Goal: Contribute content: Contribute content

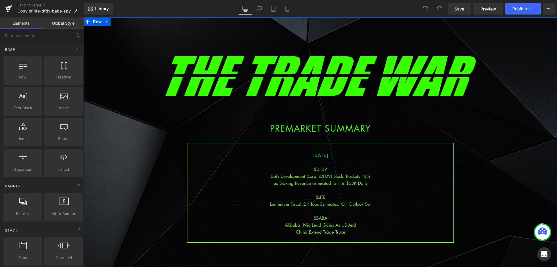
click at [333, 208] on div at bounding box center [320, 210] width 266 height 7
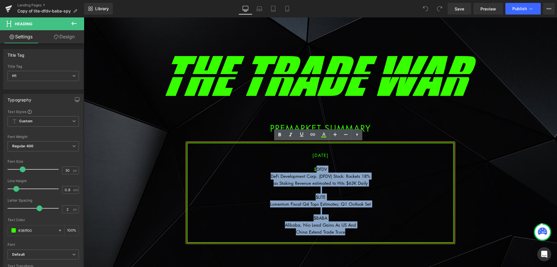
drag, startPoint x: 347, startPoint y: 233, endPoint x: 316, endPoint y: 171, distance: 70.0
click at [316, 171] on div "[DATE] $DFDV DeFi Development Corp. (DFDV) Stock: Rockets 18% as Staking Revenu…" at bounding box center [320, 193] width 267 height 100
click at [314, 223] on div "Alibaba, Nio Lead Gains As US And" at bounding box center [320, 224] width 266 height 7
drag, startPoint x: 350, startPoint y: 231, endPoint x: 315, endPoint y: 167, distance: 72.7
click at [315, 167] on div "[DATE] $DFDV DeFi Development Corp. (DFDV) Stock: Rockets 18% as Staking Revenu…" at bounding box center [320, 193] width 267 height 100
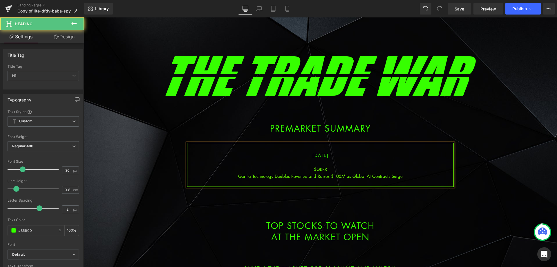
click at [328, 176] on div "Gorilla Technology Doubles Revenue and Raises $105M as Global AI Contracts Surge" at bounding box center [320, 175] width 266 height 7
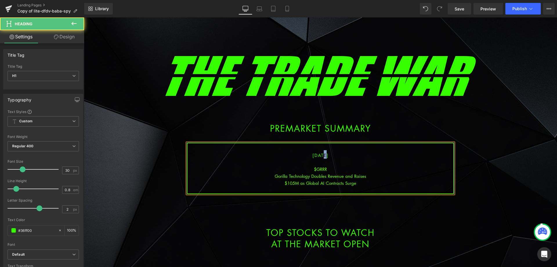
click at [317, 155] on span "[DATE]" at bounding box center [321, 155] width 16 height 6
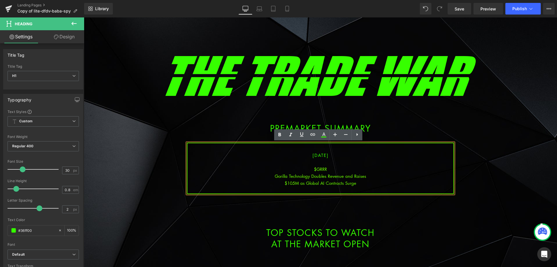
click at [336, 178] on div "Gorilla Technology Doubles Revenue and Raises" at bounding box center [320, 175] width 266 height 7
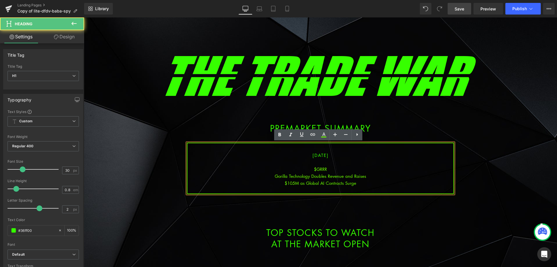
click at [460, 10] on span "Save" at bounding box center [460, 9] width 10 height 6
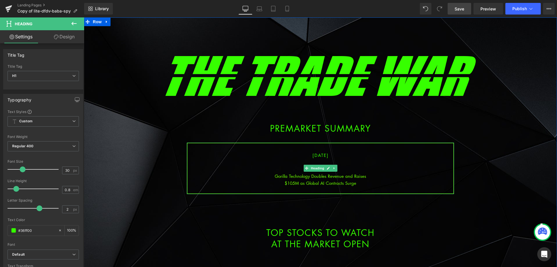
click at [366, 184] on div "$105M as Global AI Contracts Surge" at bounding box center [320, 182] width 266 height 7
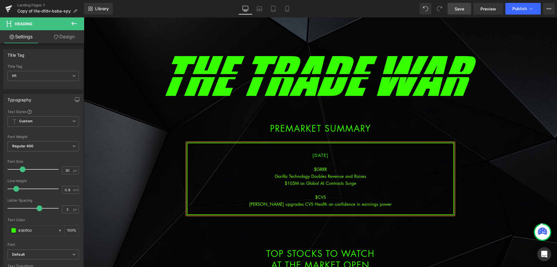
click at [342, 204] on div "[PERSON_NAME] upgrades CVS Health on confidence in earnings power" at bounding box center [320, 203] width 266 height 7
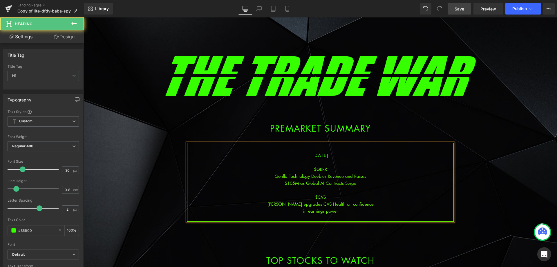
click at [354, 211] on div "in earnings power" at bounding box center [320, 210] width 266 height 7
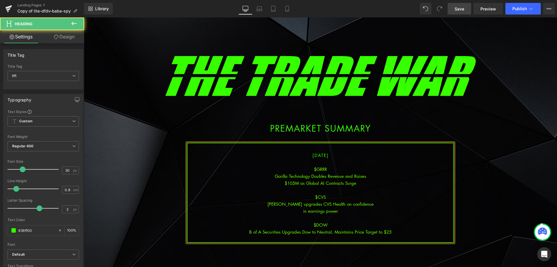
click at [333, 230] on div "B of A Securities Upgrades Dow to Neutral, Maintains Price Target to $25" at bounding box center [320, 231] width 266 height 7
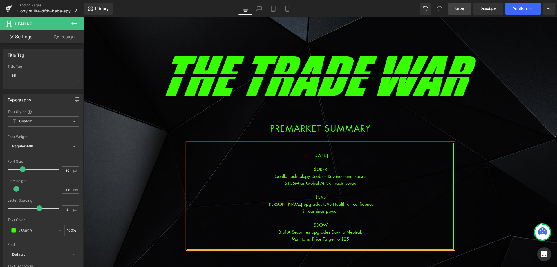
click at [361, 238] on div "Maintains Price Target to $25" at bounding box center [320, 238] width 266 height 7
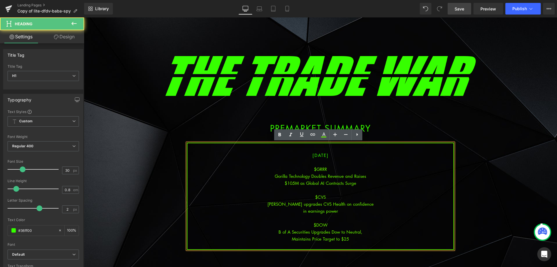
click at [365, 230] on div "B of A Securities Upgrades Dow to Neutral," at bounding box center [320, 231] width 266 height 7
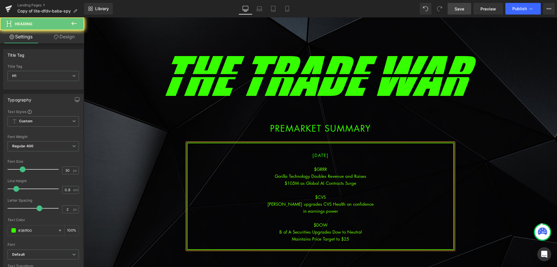
click at [358, 240] on div "Maintains Price Target to $25" at bounding box center [320, 238] width 266 height 7
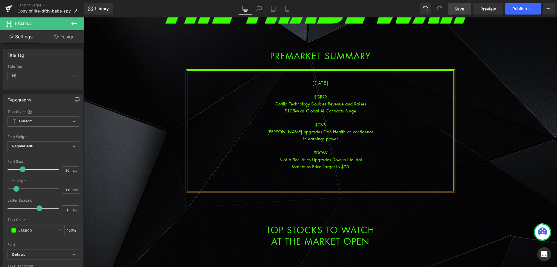
scroll to position [87, 0]
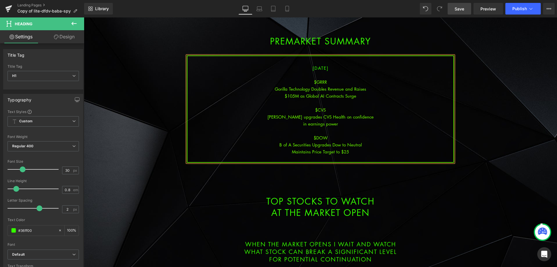
click at [353, 152] on div "Maintains Price Target to $25" at bounding box center [320, 151] width 266 height 7
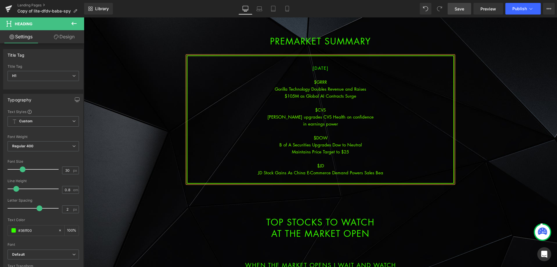
click at [331, 174] on div "JD Stock Gains As China E-Commerce Demand Powers Sales Bea" at bounding box center [320, 172] width 266 height 7
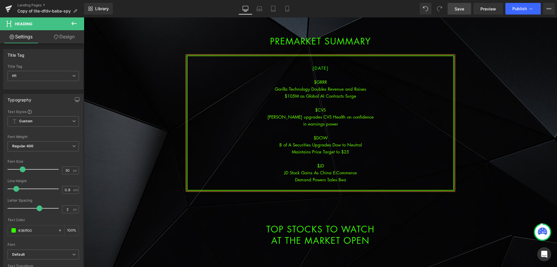
drag, startPoint x: 457, startPoint y: 10, endPoint x: 471, endPoint y: 10, distance: 13.9
click at [459, 10] on span "Save" at bounding box center [460, 9] width 10 height 6
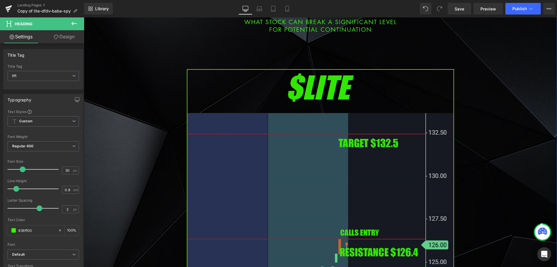
scroll to position [348, 0]
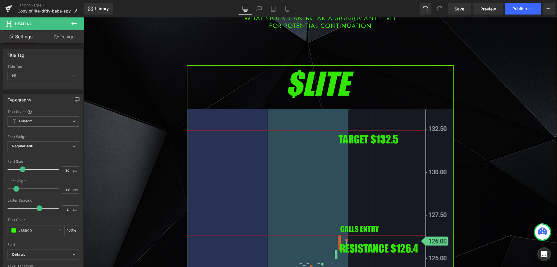
click at [263, 177] on img at bounding box center [320, 217] width 267 height 305
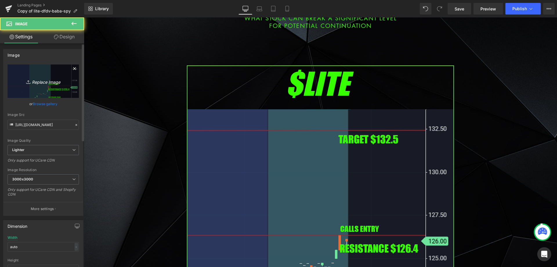
click at [33, 84] on icon "Replace Image" at bounding box center [43, 80] width 46 height 7
type input "C:\fakepath\grrr.png"
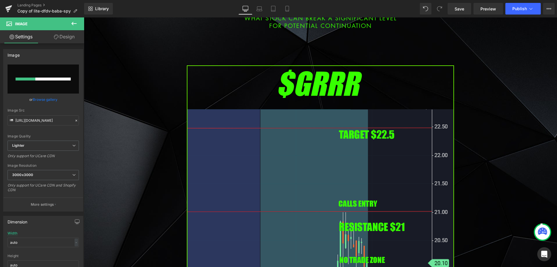
type input "[URL][DOMAIN_NAME]"
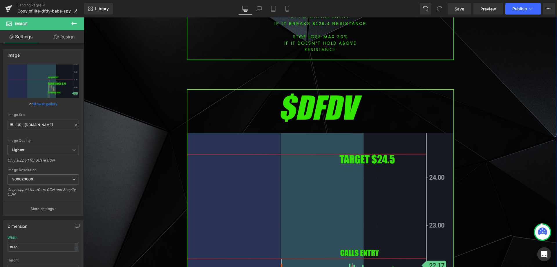
scroll to position [755, 0]
click at [248, 142] on img at bounding box center [320, 241] width 267 height 305
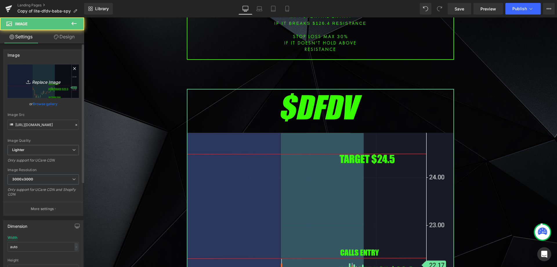
click at [26, 84] on icon at bounding box center [29, 82] width 6 height 6
type input "C:\fakepath\jd.png"
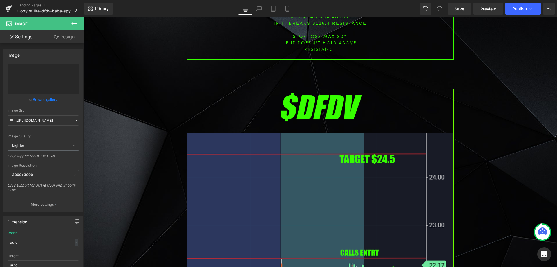
type input "[URL][DOMAIN_NAME]"
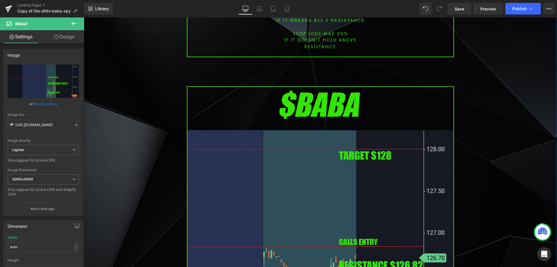
scroll to position [1248, 0]
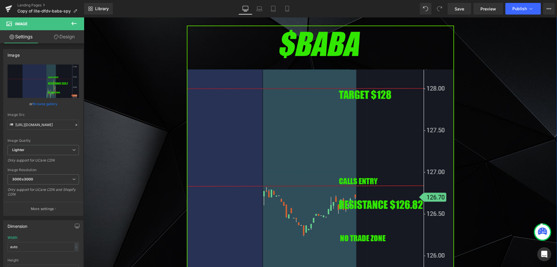
click at [258, 150] on img at bounding box center [320, 178] width 267 height 305
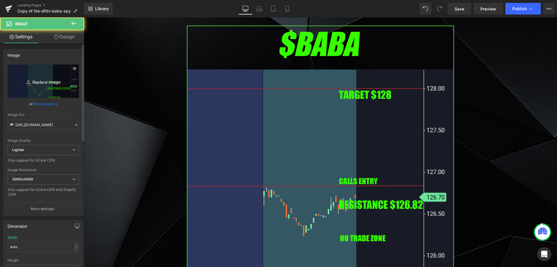
click at [55, 95] on link "Replace Image" at bounding box center [43, 80] width 71 height 33
type input "C:\fakepath\cvs.png"
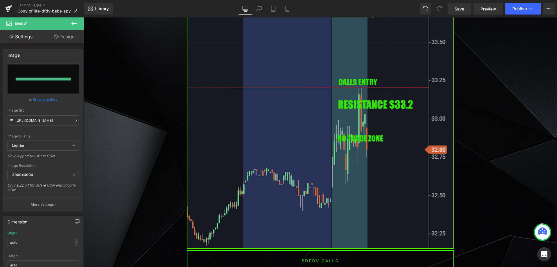
type input "[URL][DOMAIN_NAME]"
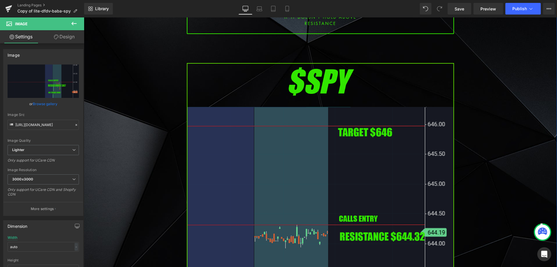
scroll to position [1712, 0]
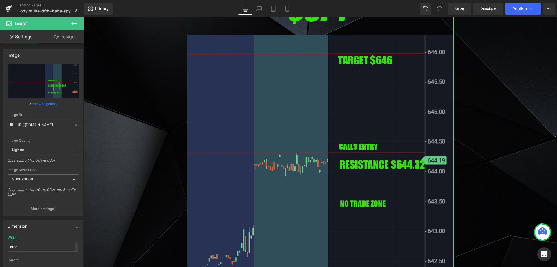
click at [281, 151] on img at bounding box center [320, 143] width 267 height 305
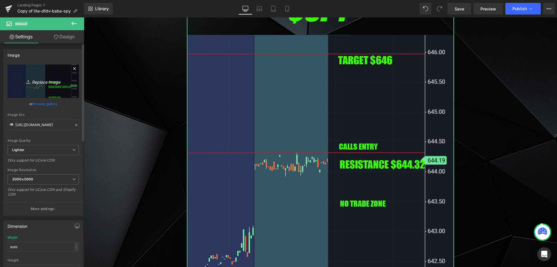
click at [57, 71] on link "Replace Image" at bounding box center [43, 80] width 71 height 33
type input "C:\fakepath\SPY.png"
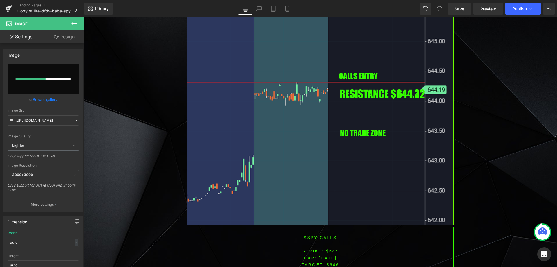
scroll to position [1770, 0]
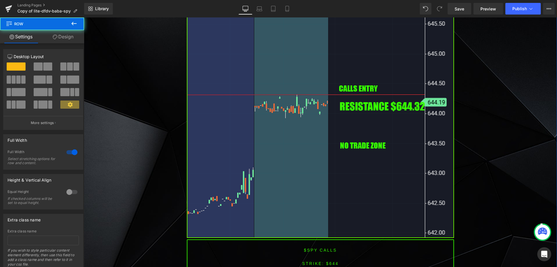
click at [220, 125] on img at bounding box center [320, 85] width 267 height 305
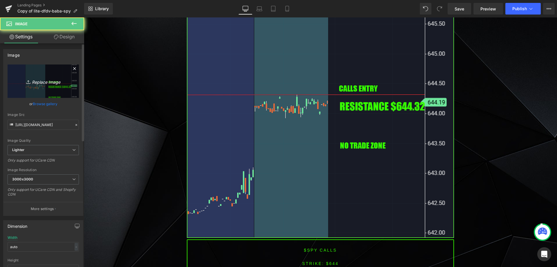
click at [22, 81] on icon "Replace Image" at bounding box center [43, 80] width 46 height 7
type input "C:\fakepath\SPY.png"
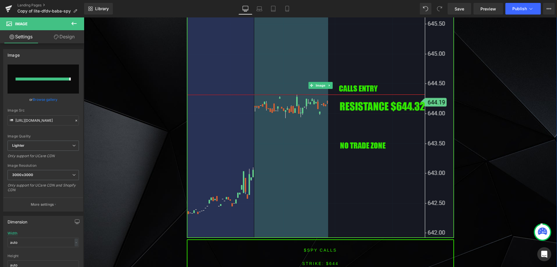
type input "[URL][DOMAIN_NAME]"
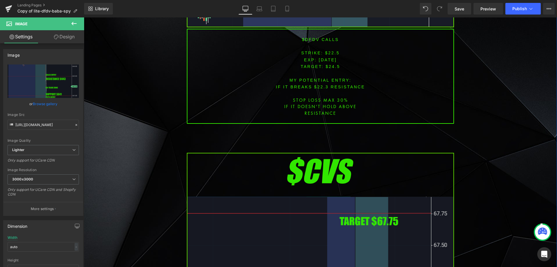
scroll to position [1190, 0]
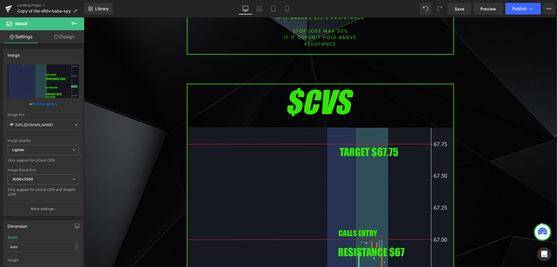
click at [349, 146] on img at bounding box center [320, 236] width 267 height 305
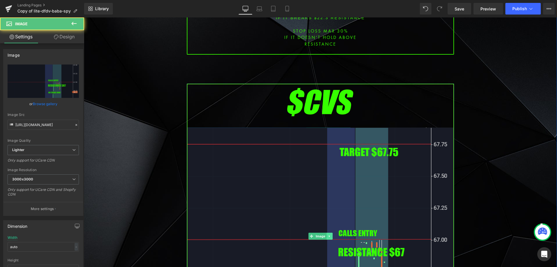
click at [328, 234] on icon at bounding box center [329, 235] width 3 height 3
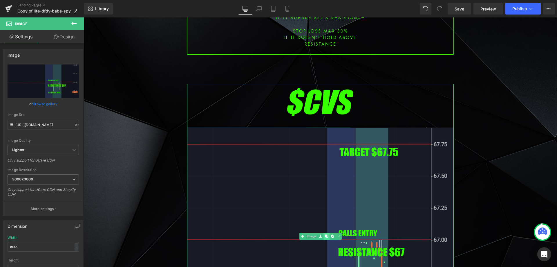
click at [325, 234] on icon at bounding box center [326, 235] width 3 height 3
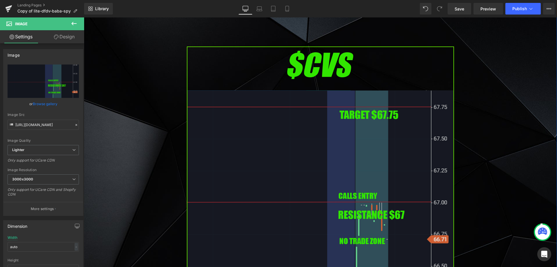
scroll to position [1562, 0]
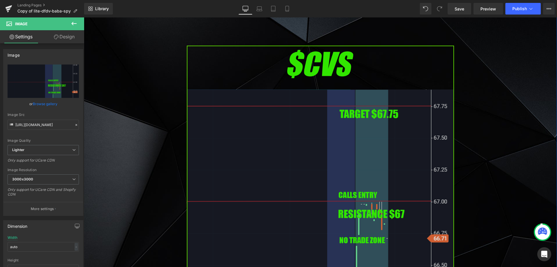
click at [253, 157] on img at bounding box center [320, 198] width 267 height 305
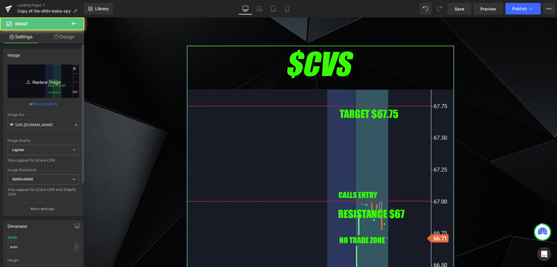
click at [22, 75] on link "Replace Image" at bounding box center [43, 80] width 71 height 33
type input "C:\fakepath\dow.png"
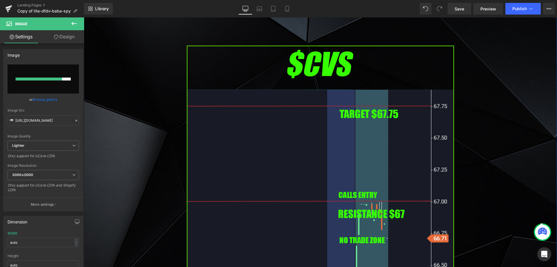
click at [159, 138] on div "Image PREMARKET SUMMARY Heading Row [DATE] $GRRR Gorilla Technology Doubles Rev…" at bounding box center [320, 93] width 473 height 3244
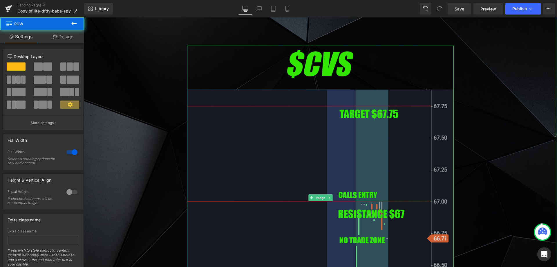
click at [252, 148] on img at bounding box center [320, 198] width 267 height 305
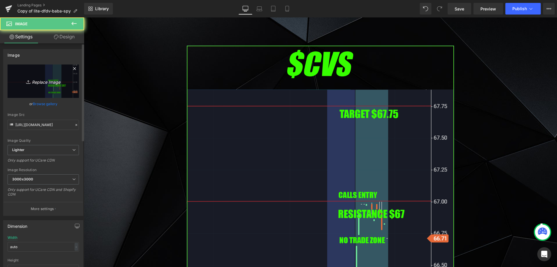
click at [23, 81] on icon "Replace Image" at bounding box center [43, 80] width 46 height 7
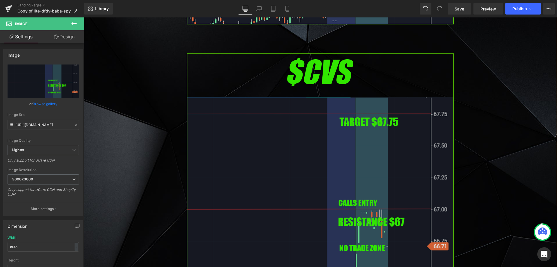
scroll to position [1446, 0]
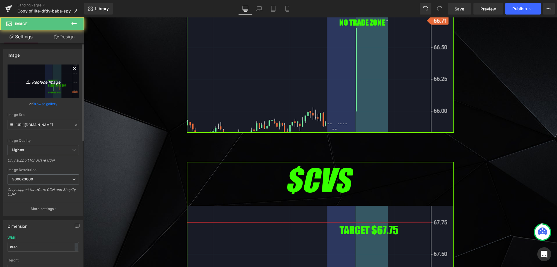
click at [39, 79] on icon "Replace Image" at bounding box center [43, 80] width 46 height 7
type input "C:\fakepath\dow.png"
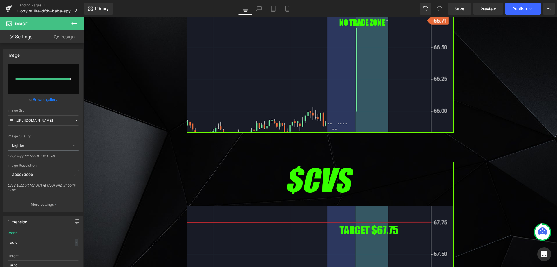
type input "[URL][DOMAIN_NAME]"
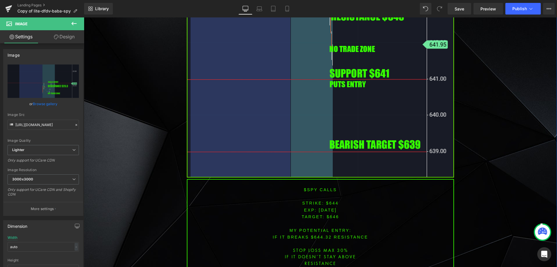
scroll to position [2258, 0]
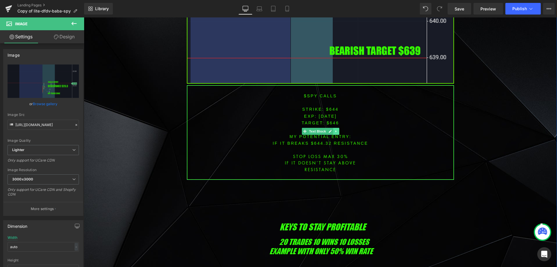
click at [335, 128] on link at bounding box center [336, 131] width 6 height 7
click at [331, 129] on icon at bounding box center [332, 130] width 3 height 3
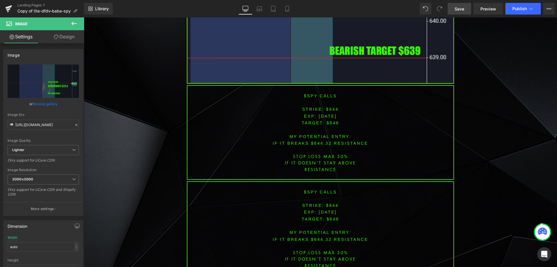
click at [462, 8] on span "Save" at bounding box center [460, 9] width 10 height 6
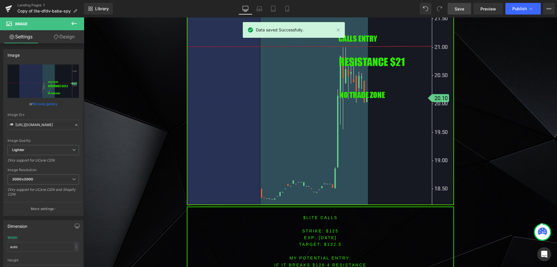
scroll to position [521, 0]
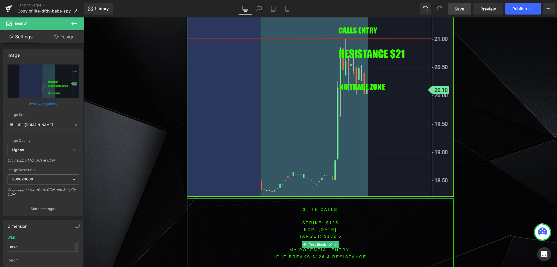
click at [307, 210] on font "$lite CALLS" at bounding box center [320, 209] width 35 height 5
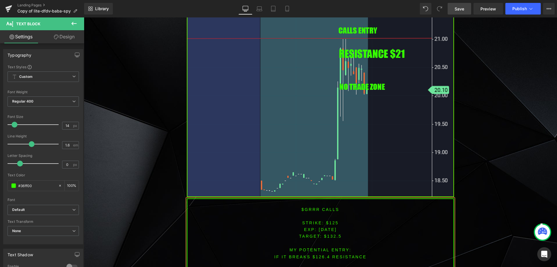
click at [331, 223] on font "STRIKE: $125" at bounding box center [320, 222] width 37 height 5
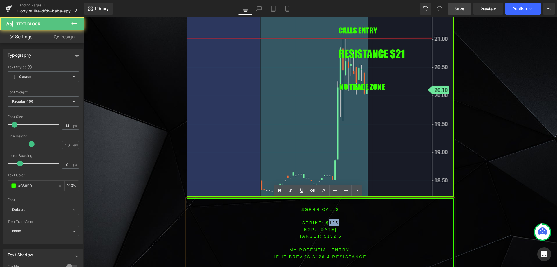
click at [331, 223] on font "STRIKE: $125" at bounding box center [320, 222] width 37 height 5
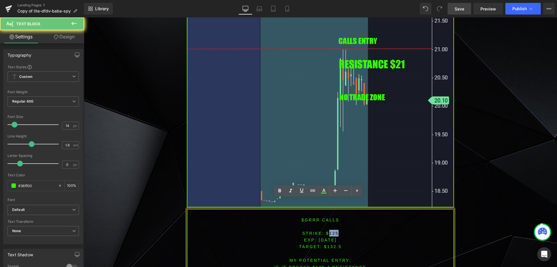
scroll to position [492, 0]
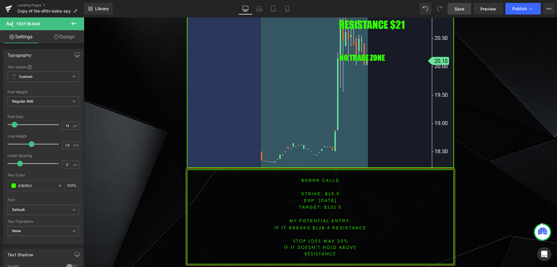
click at [332, 208] on p "TARGET: $132.5" at bounding box center [320, 206] width 266 height 7
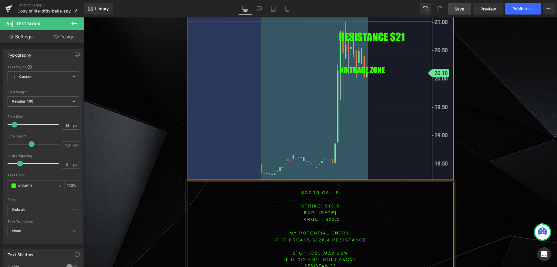
scroll to position [550, 0]
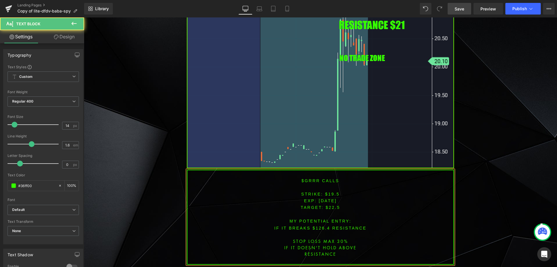
click at [317, 227] on font "IF IT BREAKS $126.4 resistance" at bounding box center [320, 228] width 92 height 5
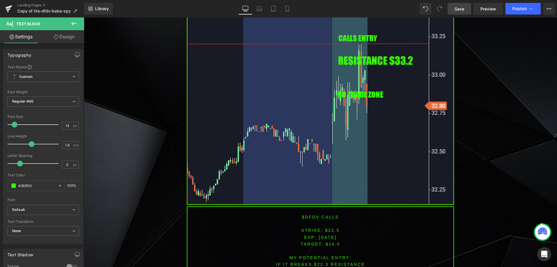
scroll to position [947, 0]
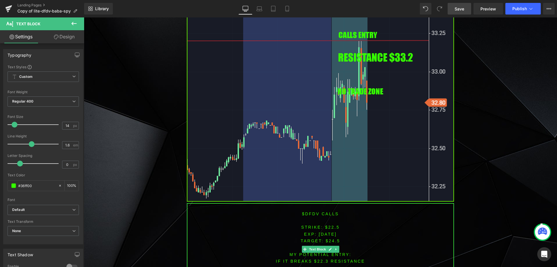
click at [309, 212] on font "$dfdv CALLS" at bounding box center [320, 213] width 37 height 5
click at [308, 212] on font "$dfdv CALLS" at bounding box center [320, 213] width 37 height 5
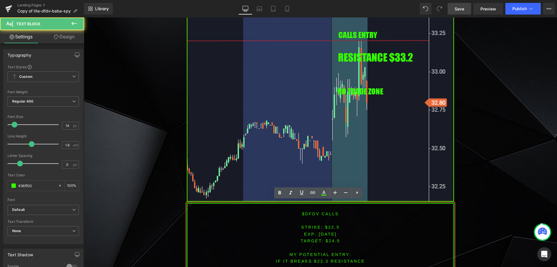
click at [313, 211] on font "$dfdv CALLS" at bounding box center [320, 213] width 37 height 5
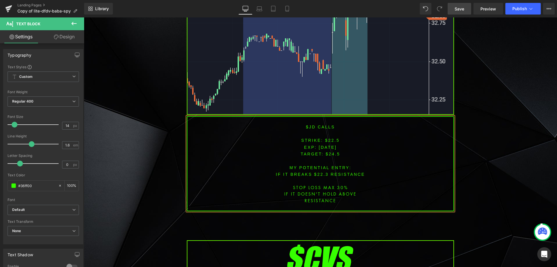
scroll to position [1034, 0]
click at [331, 138] on font "STRIKE: $22.5" at bounding box center [320, 140] width 38 height 5
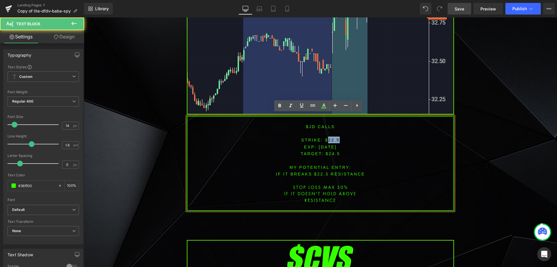
click at [331, 138] on font "STRIKE: $22.5" at bounding box center [320, 140] width 38 height 5
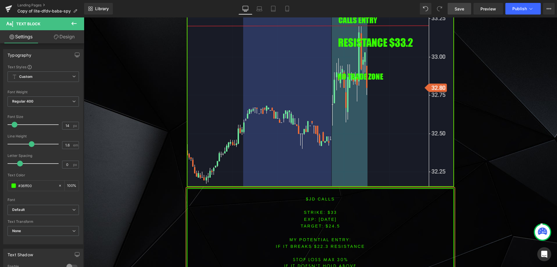
scroll to position [976, 0]
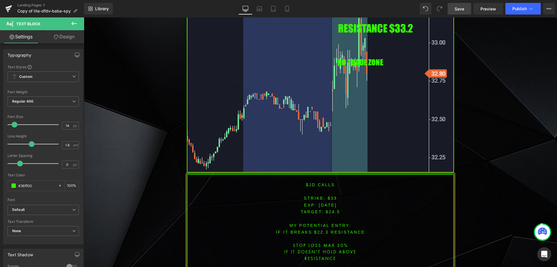
click at [331, 209] on span "TARGET: $24.5" at bounding box center [320, 211] width 39 height 5
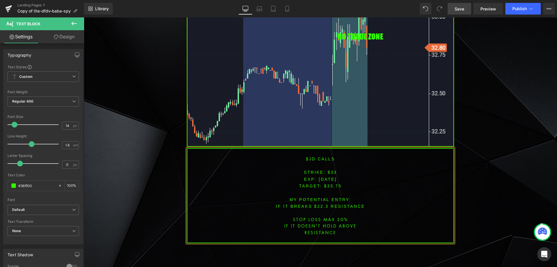
scroll to position [1007, 0]
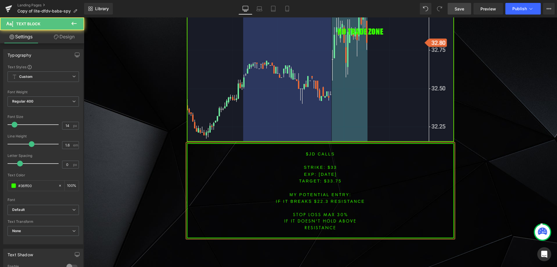
click at [322, 199] on font "IF IT BREAKS $22.3 resistance" at bounding box center [320, 201] width 89 height 5
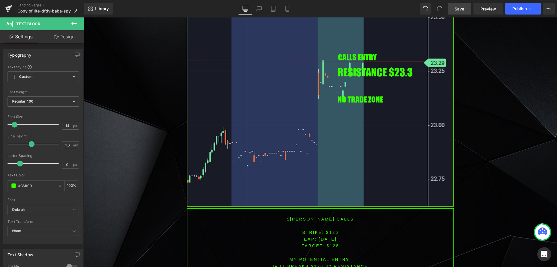
scroll to position [1790, 0]
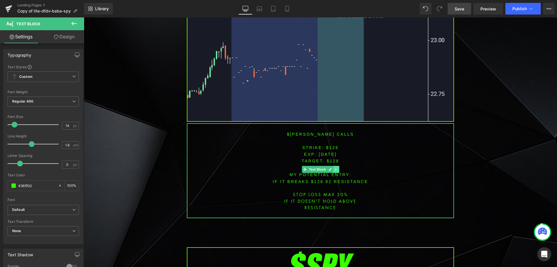
click at [335, 167] on icon at bounding box center [336, 168] width 3 height 3
drag, startPoint x: 330, startPoint y: 165, endPoint x: 333, endPoint y: 167, distance: 3.6
click at [331, 167] on icon at bounding box center [332, 168] width 3 height 3
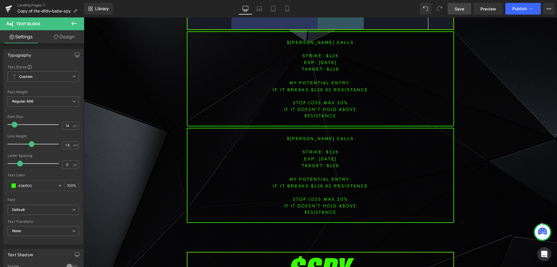
scroll to position [1874, 0]
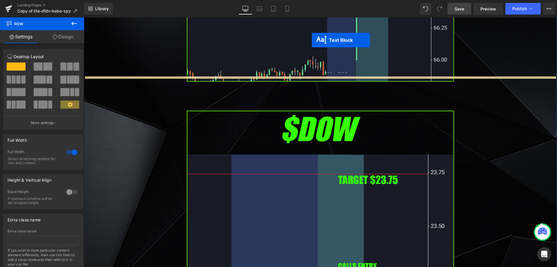
drag, startPoint x: 306, startPoint y: 169, endPoint x: 312, endPoint y: 34, distance: 134.8
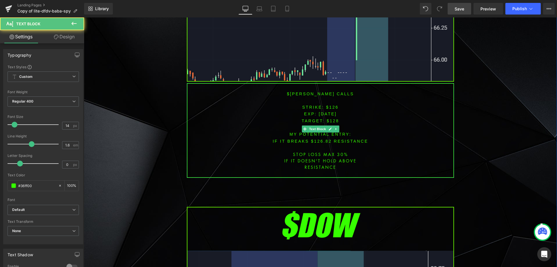
scroll to position [1491, 0]
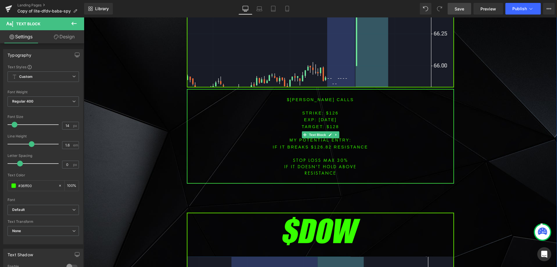
click at [310, 97] on font "$[PERSON_NAME] CALLS" at bounding box center [320, 99] width 67 height 5
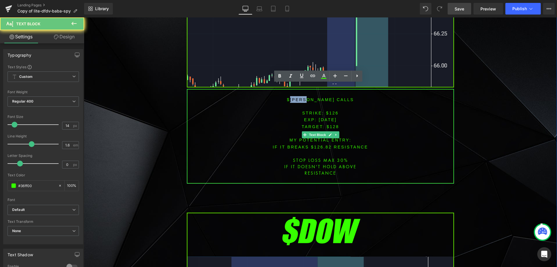
click at [310, 97] on font "$[PERSON_NAME] CALLS" at bounding box center [320, 99] width 67 height 5
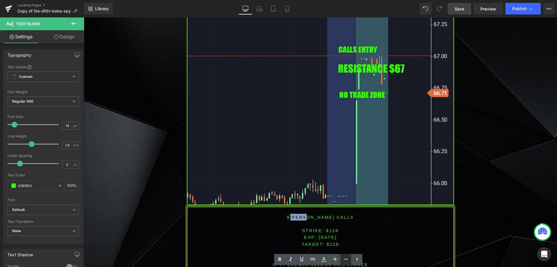
scroll to position [1375, 0]
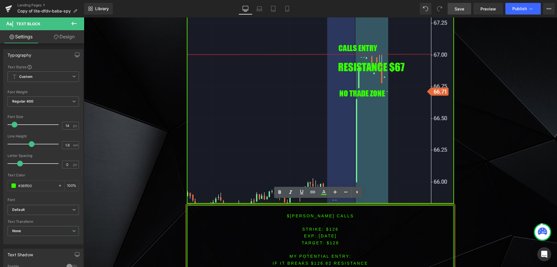
click at [319, 233] on span "[DATE]" at bounding box center [328, 235] width 18 height 5
click at [306, 205] on p at bounding box center [320, 208] width 266 height 7
click at [308, 213] on font "$[PERSON_NAME] CALLS" at bounding box center [320, 215] width 67 height 5
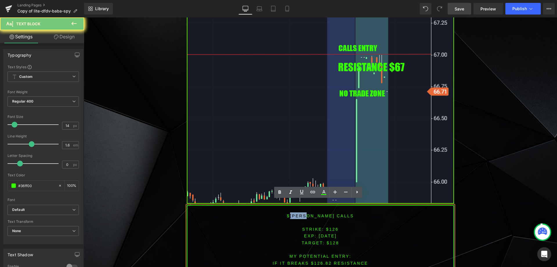
click at [308, 213] on font "$[PERSON_NAME] CALLS" at bounding box center [320, 215] width 67 height 5
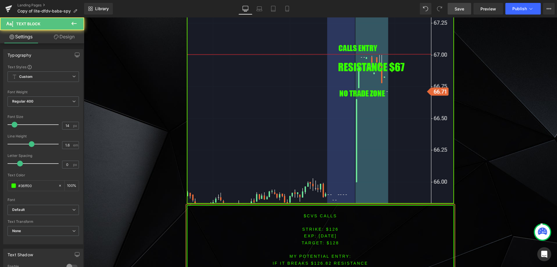
click at [329, 227] on font "STRIKE: $126" at bounding box center [320, 229] width 37 height 5
click at [330, 240] on span "TARGET: $128" at bounding box center [320, 242] width 37 height 5
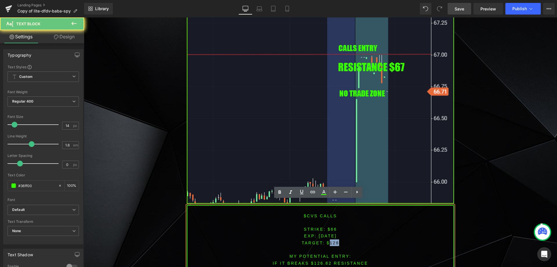
click at [330, 240] on span "TARGET: $128" at bounding box center [320, 242] width 37 height 5
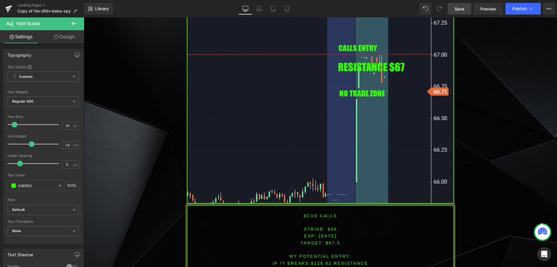
click at [319, 261] on font "IF IT BREAKS $126.82 resistance" at bounding box center [320, 263] width 95 height 5
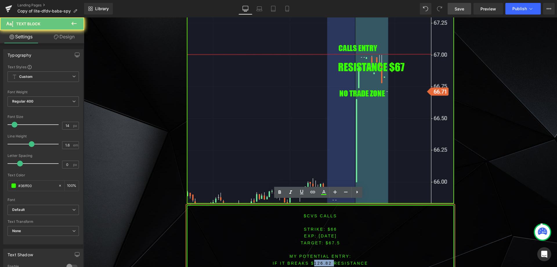
click at [319, 261] on font "IF IT BREAKS $126.82 resistance" at bounding box center [320, 263] width 95 height 5
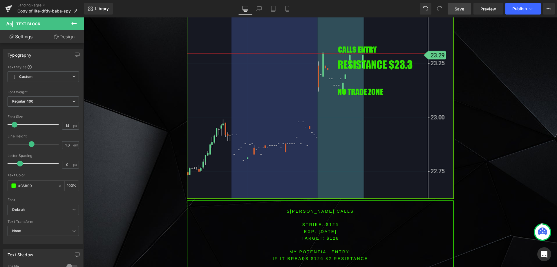
scroll to position [1810, 0]
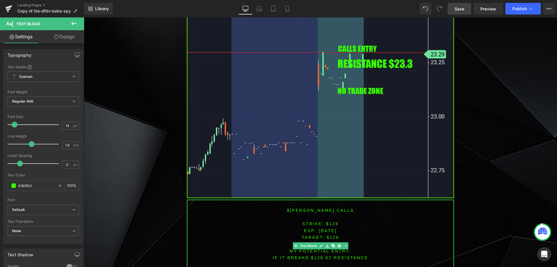
click at [309, 208] on font "$[PERSON_NAME] CALLS" at bounding box center [320, 210] width 67 height 5
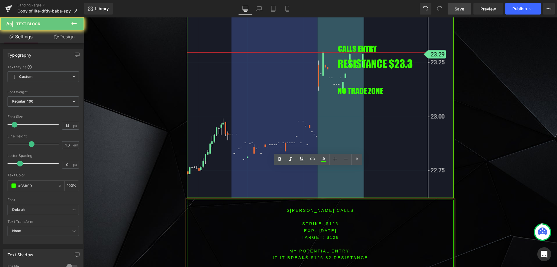
scroll to position [1839, 0]
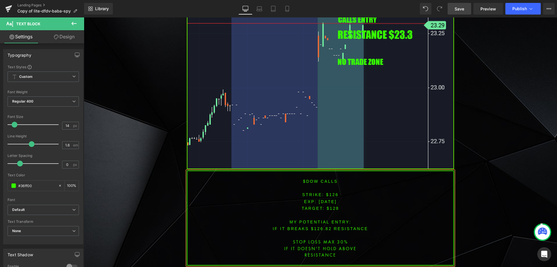
click at [328, 192] on font "STRIKE: $126" at bounding box center [320, 194] width 37 height 5
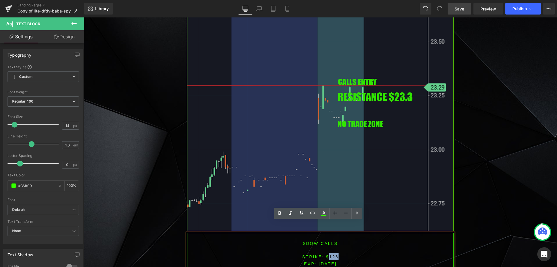
scroll to position [1781, 0]
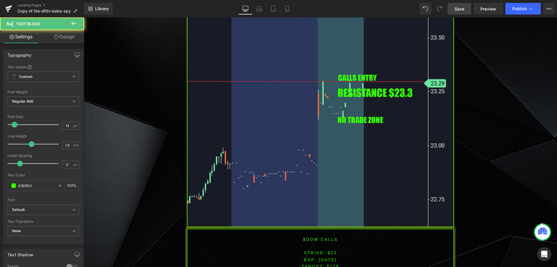
click at [333, 264] on span "TARGET: $128" at bounding box center [320, 266] width 37 height 5
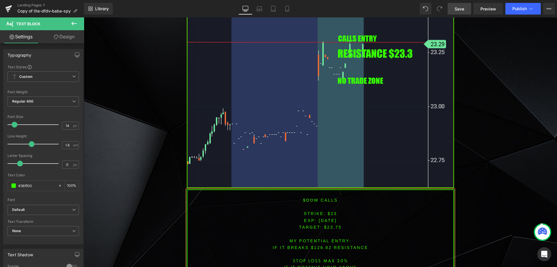
scroll to position [1832, 0]
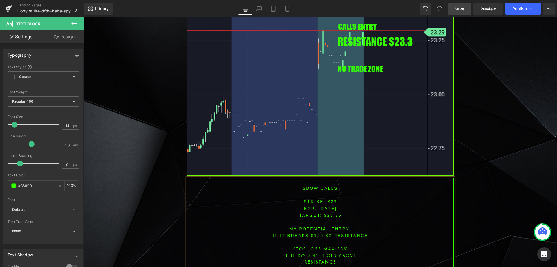
click at [317, 233] on font "IF IT BREAKS $126.82 resistance" at bounding box center [320, 235] width 95 height 5
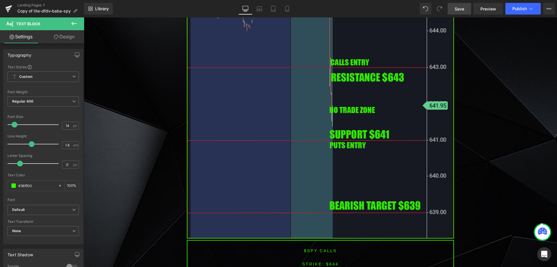
scroll to position [2345, 0]
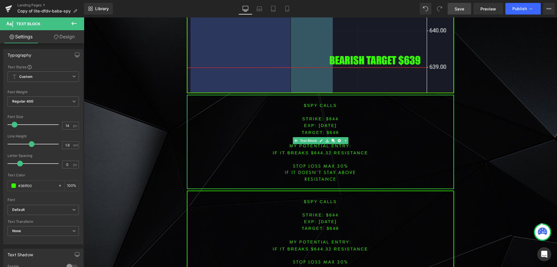
click at [328, 123] on span "[DATE]" at bounding box center [328, 125] width 18 height 5
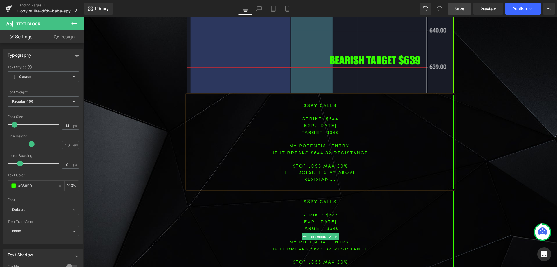
click at [326, 219] on span "[DATE]" at bounding box center [328, 221] width 18 height 5
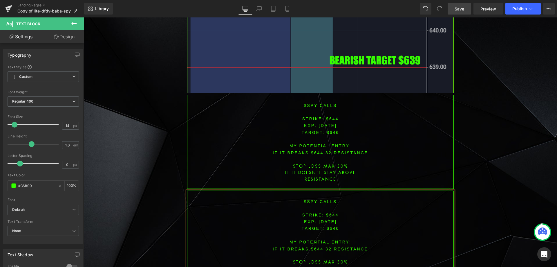
click at [330, 116] on font "STRIKE: $644" at bounding box center [320, 118] width 37 height 5
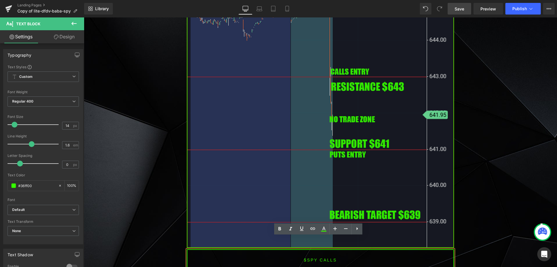
scroll to position [2200, 0]
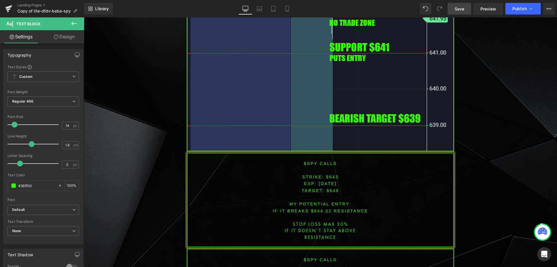
click at [334, 188] on span "TARGET: $646" at bounding box center [320, 190] width 37 height 5
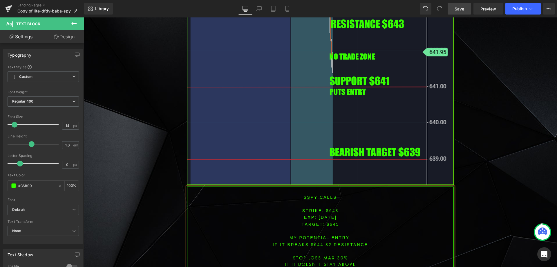
scroll to position [2289, 0]
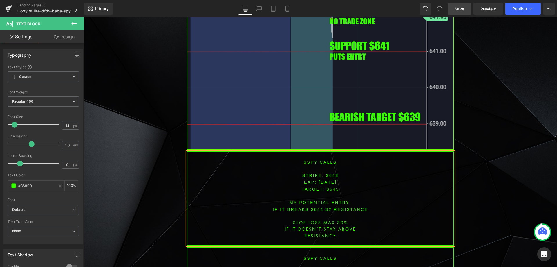
click at [317, 207] on font "IF IT breaks $644.32 resistance" at bounding box center [320, 209] width 95 height 5
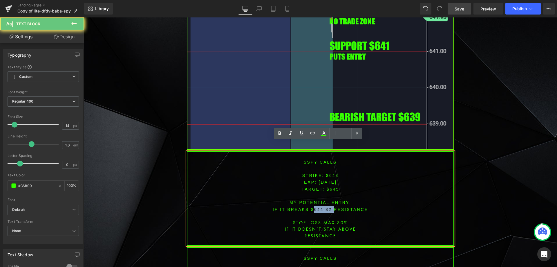
click at [317, 207] on font "IF IT breaks $644.32 resistance" at bounding box center [320, 209] width 95 height 5
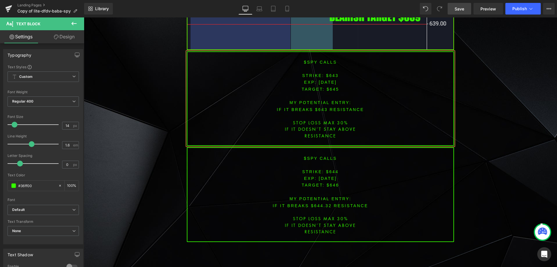
scroll to position [2395, 0]
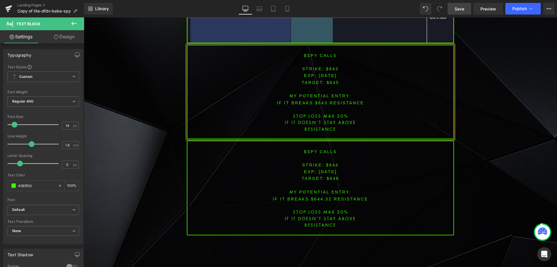
click at [328, 149] on font "$spy calls" at bounding box center [320, 151] width 33 height 5
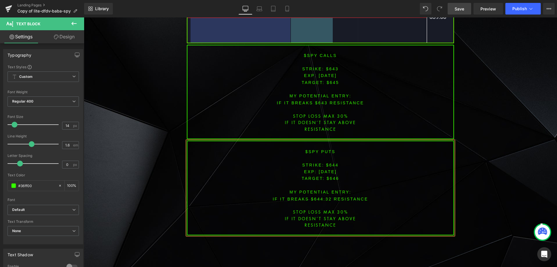
click at [325, 169] on span "[DATE]" at bounding box center [328, 171] width 18 height 5
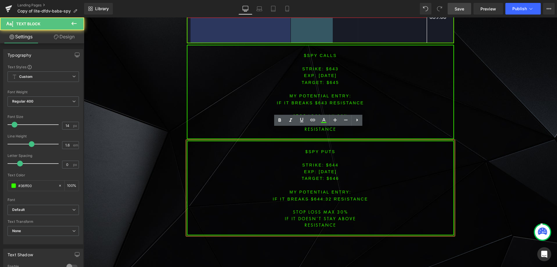
click at [329, 163] on font "STRIKE: $644" at bounding box center [320, 165] width 37 height 5
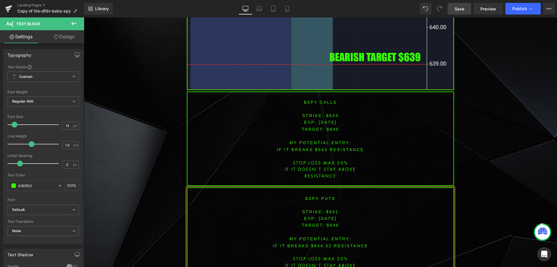
scroll to position [2369, 0]
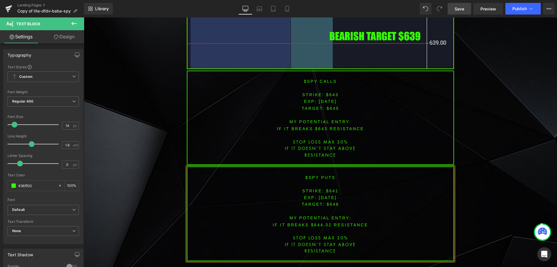
click at [331, 201] on p "TARGET: $646" at bounding box center [320, 204] width 266 height 7
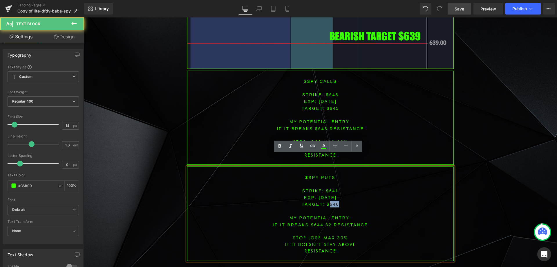
click at [331, 201] on p "TARGET: $646" at bounding box center [320, 204] width 266 height 7
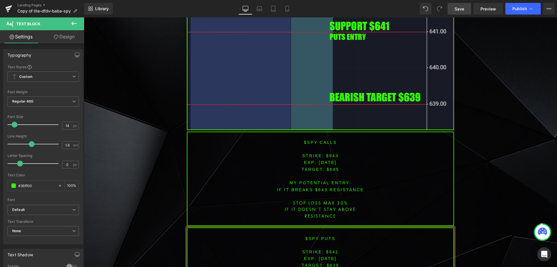
scroll to position [2353, 0]
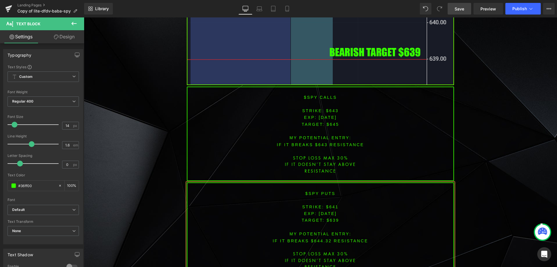
click at [320, 238] on font "IF IT breaks $644.32 resistance" at bounding box center [320, 240] width 95 height 5
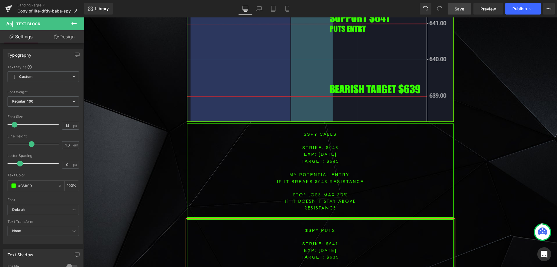
scroll to position [2344, 0]
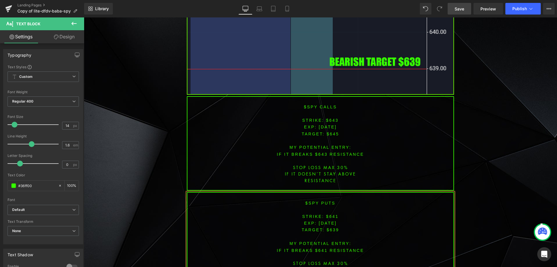
click at [468, 5] on link "Save" at bounding box center [460, 9] width 24 height 12
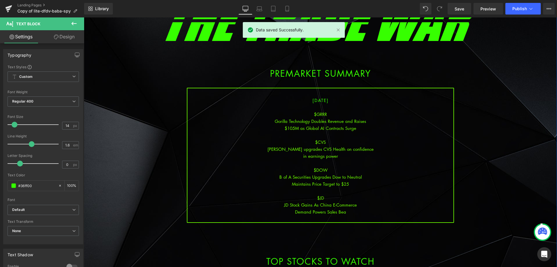
scroll to position [87, 0]
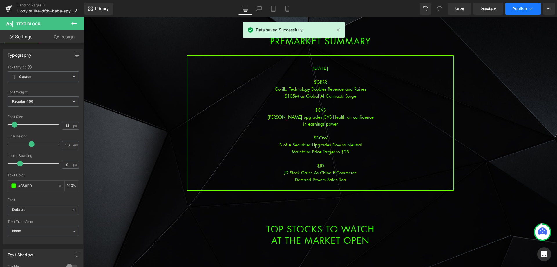
click at [521, 9] on span "Publish" at bounding box center [520, 8] width 15 height 5
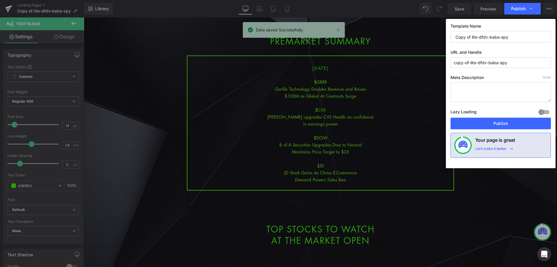
drag, startPoint x: 461, startPoint y: 37, endPoint x: 433, endPoint y: 36, distance: 27.9
click at [433, 36] on div "Publish Template Name Copy of lite-dfdv-baba-spy URL and Handle copy-of-lite-df…" at bounding box center [278, 133] width 557 height 267
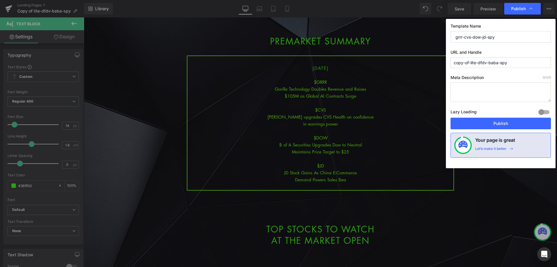
drag, startPoint x: 510, startPoint y: 39, endPoint x: 408, endPoint y: 42, distance: 102.5
click at [401, 37] on div "Publish Template Name grrr-cvs-dow-jd-spy URL and Handle copy-of-lite-dfdv-baba…" at bounding box center [278, 133] width 557 height 267
type input "grrr-cvs-dow-jd-spy"
paste input "grrr-cvs-dow-jd"
drag, startPoint x: 500, startPoint y: 64, endPoint x: 398, endPoint y: 71, distance: 102.1
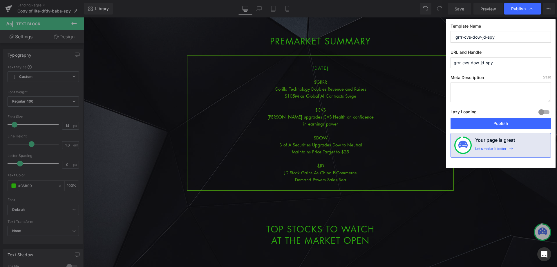
click at [398, 71] on div "Publish Template Name grrr-cvs-dow-jd-spy URL and Handle grrr-cvs-dow-jd-spy Me…" at bounding box center [278, 133] width 557 height 267
type input "grrr-cvs-dow-jd-spy"
click at [492, 128] on button "Publish" at bounding box center [501, 124] width 100 height 12
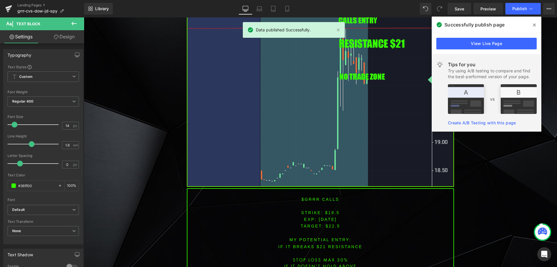
scroll to position [435, 0]
